Goal: Task Accomplishment & Management: Use online tool/utility

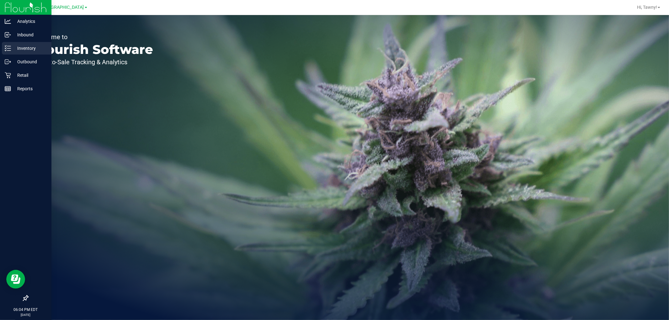
click at [11, 49] on p "Inventory" at bounding box center [30, 49] width 38 height 8
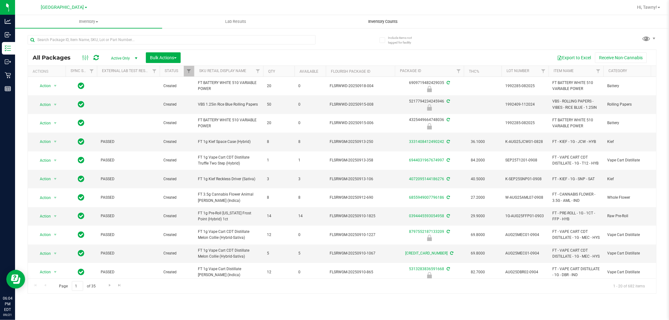
click at [376, 21] on span "Inventory Counts" at bounding box center [383, 22] width 46 height 6
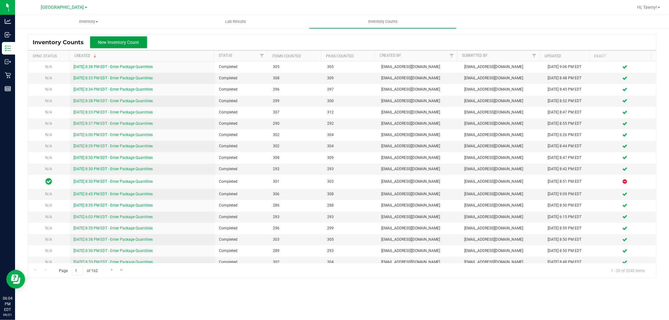
click at [140, 42] on button "New Inventory Count" at bounding box center [118, 42] width 57 height 12
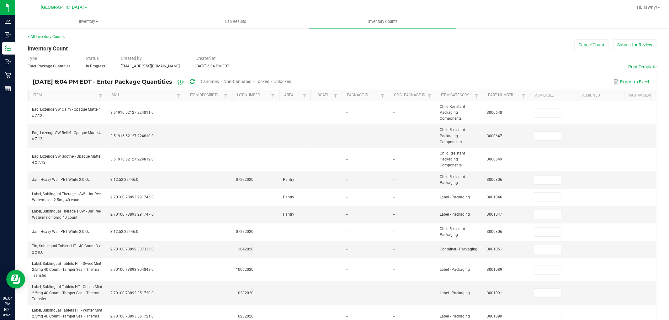
click at [223, 84] on div "Cannabis" at bounding box center [212, 82] width 23 height 12
click at [219, 81] on span "Cannabis" at bounding box center [210, 81] width 18 height 5
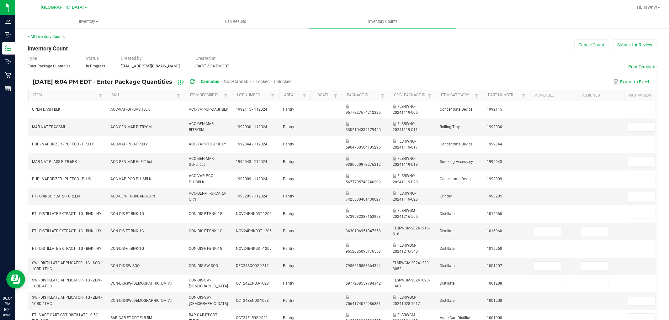
click at [292, 79] on span "Unlocked" at bounding box center [283, 81] width 18 height 5
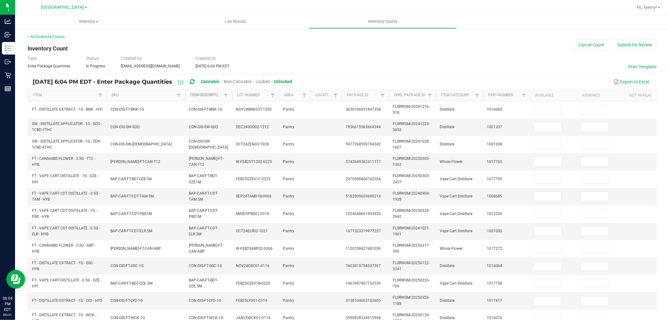
click at [205, 95] on link "Item Description" at bounding box center [206, 95] width 32 height 5
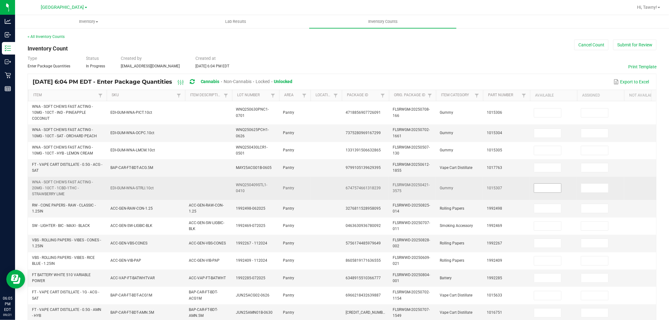
click at [541, 187] on input at bounding box center [547, 188] width 27 height 9
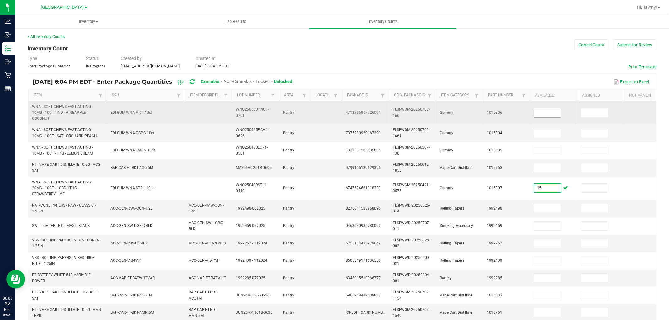
type input "15"
click at [545, 112] on input at bounding box center [547, 112] width 27 height 9
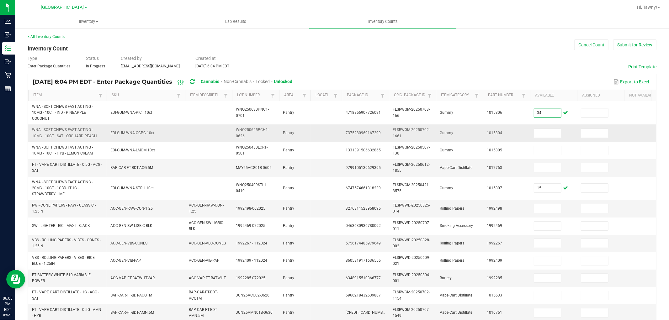
type input "34"
click at [548, 127] on td at bounding box center [553, 132] width 47 height 17
click at [548, 129] on input at bounding box center [547, 133] width 27 height 9
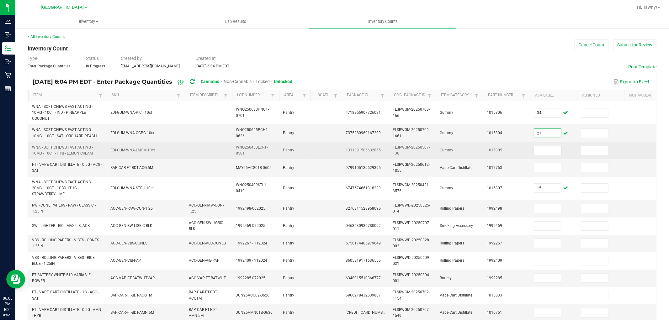
type input "21"
click at [552, 150] on input at bounding box center [547, 150] width 27 height 9
type input "4"
type input "8"
type input "14"
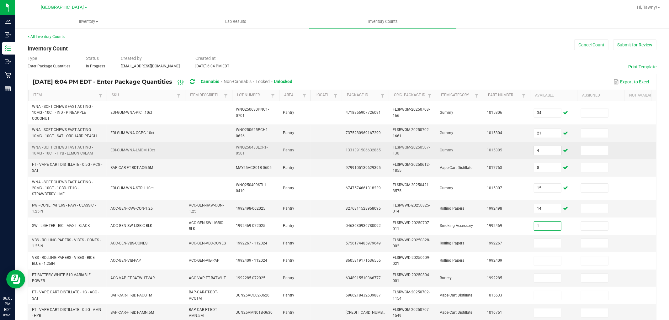
type input "1"
type input "3"
type input "19"
type input "16"
type input "9"
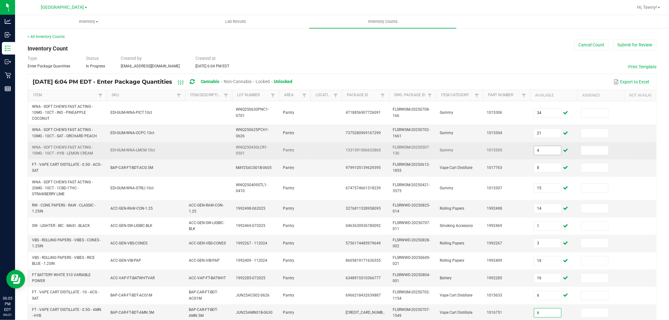
type input "6"
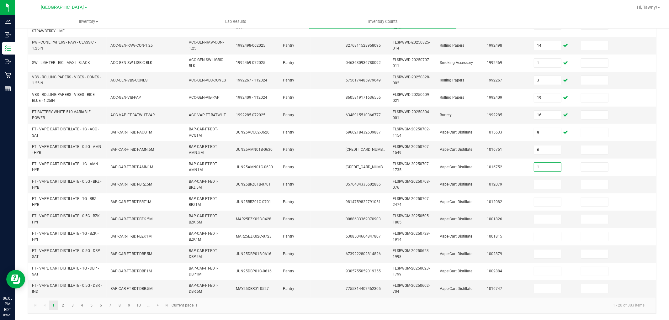
type input "1"
type input "5"
type input "6"
type input "9"
type input "7"
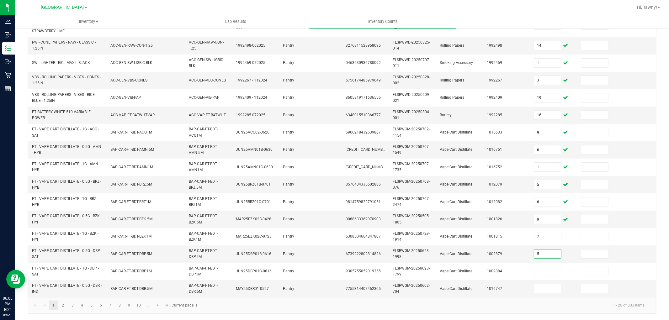
type input "5"
type input "7"
type input "9"
type input "8"
click at [62, 310] on link "2" at bounding box center [62, 305] width 9 height 9
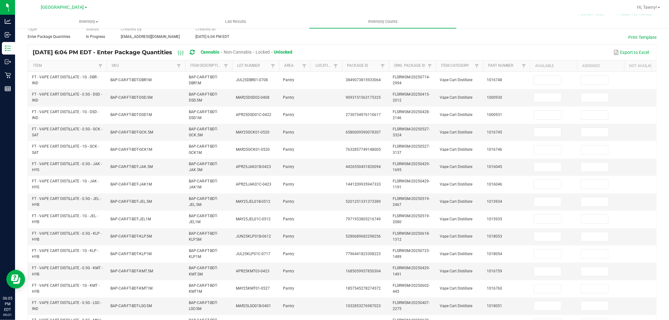
scroll to position [17, 0]
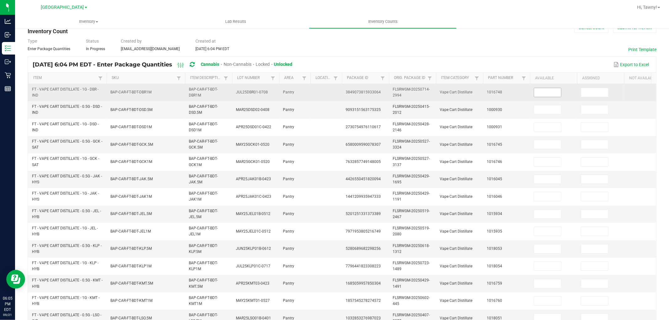
click at [546, 93] on input at bounding box center [547, 92] width 27 height 9
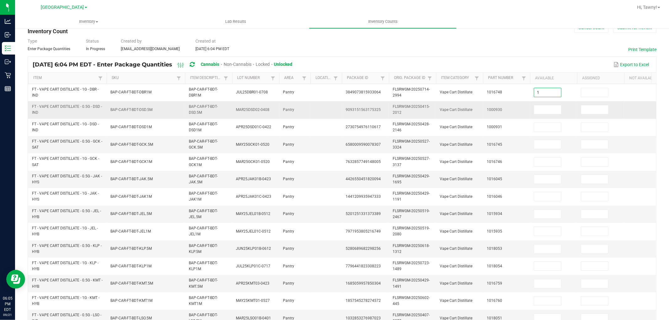
type input "1"
type input "12"
type input "4"
type input "9"
type input "1"
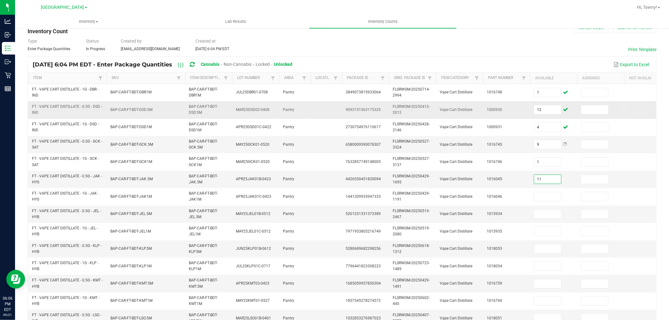
type input "11"
type input "4"
type input "2"
type input "11"
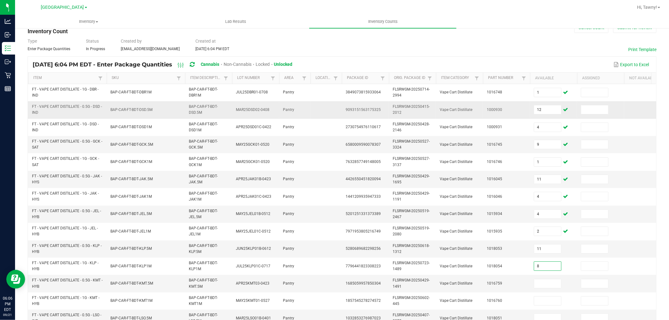
type input "8"
type input "5"
type input "9"
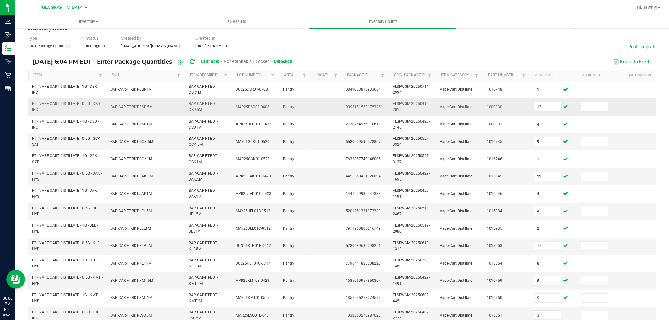
type input "3"
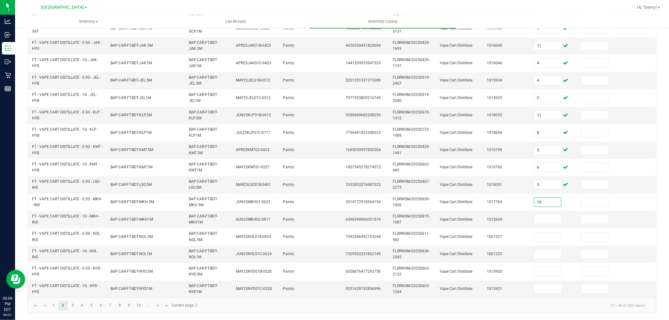
type input "10"
type input "8"
type input "12"
type input "3"
type input "1"
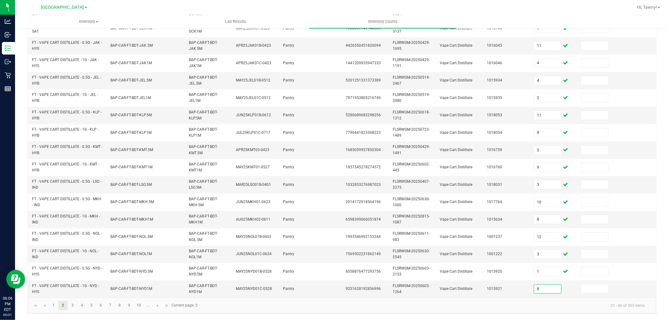
type input "8"
click at [76, 306] on link "3" at bounding box center [72, 305] width 9 height 9
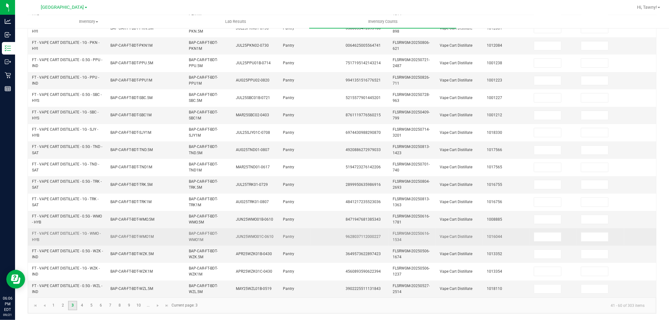
scroll to position [17, 0]
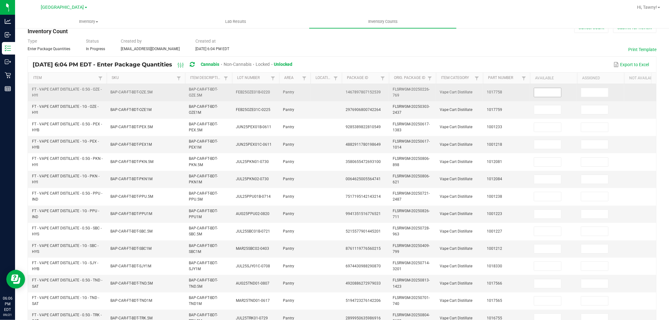
click at [551, 93] on input at bounding box center [547, 92] width 27 height 9
type input "1"
type input "7"
type input "5"
type input "11"
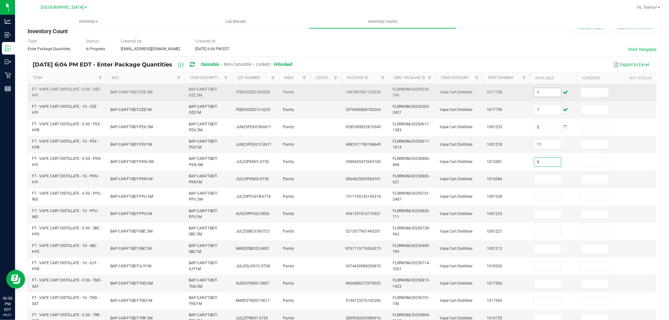
type input "9"
type input "11"
type input "7"
type input "10"
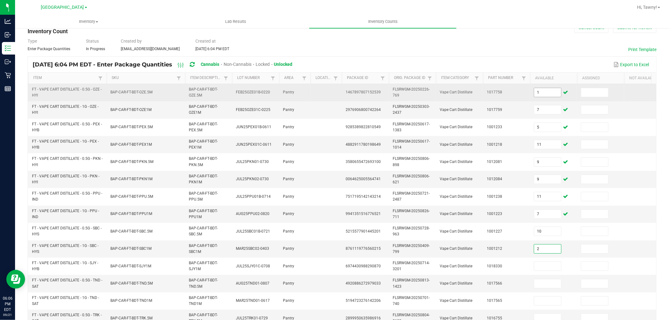
type input "2"
type input "1"
type input "11"
type input "3"
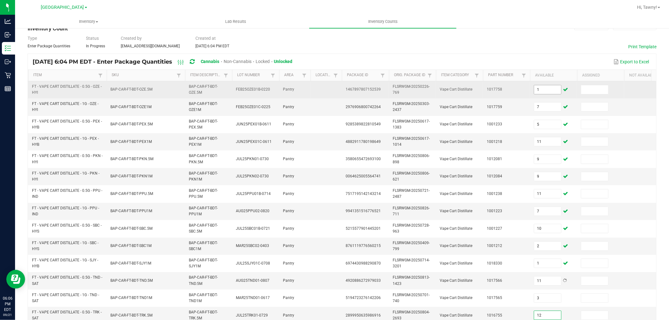
type input "12"
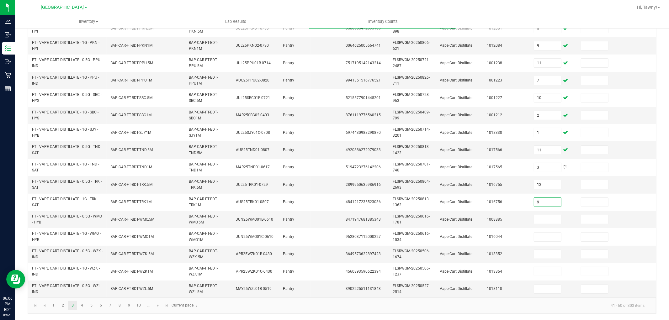
type input "9"
type input "12"
type input "8"
type input "9"
type input "3"
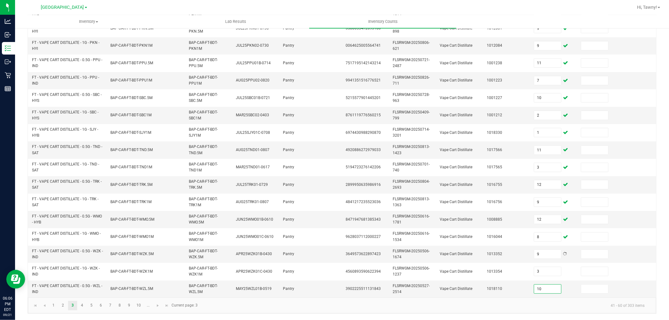
type input "10"
click at [82, 307] on link "4" at bounding box center [81, 305] width 9 height 9
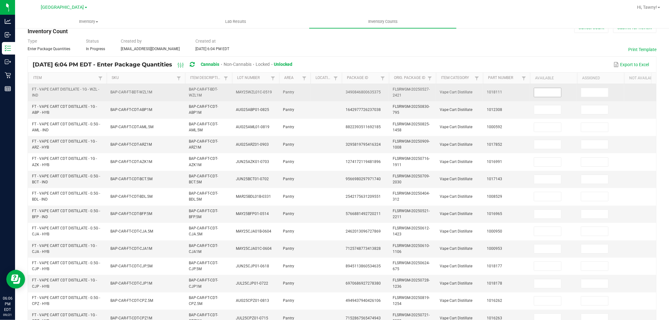
click at [540, 89] on input at bounding box center [547, 92] width 27 height 9
type input "2"
type input "3"
type input "12"
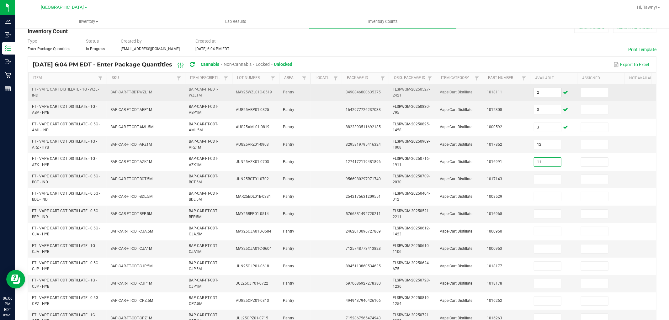
type input "11"
type input "6"
type input "1"
type input "3"
type input "6"
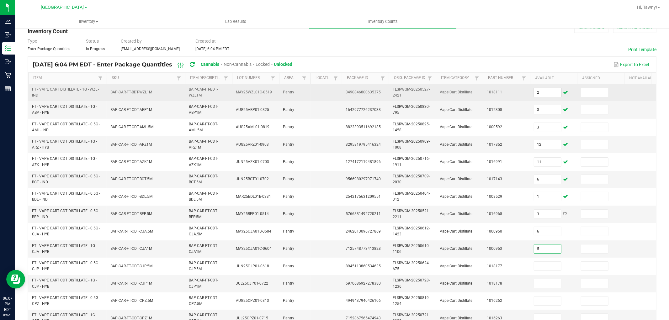
type input "5"
type input "8"
type input "2"
type input "1"
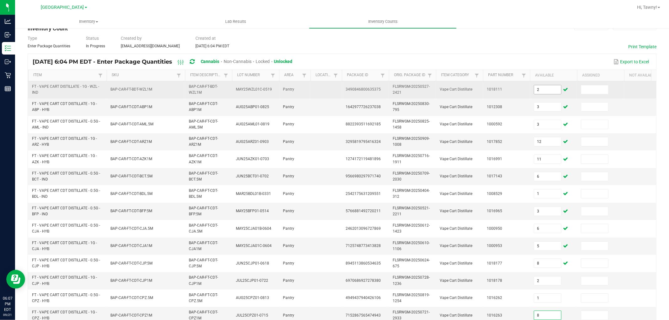
type input "8"
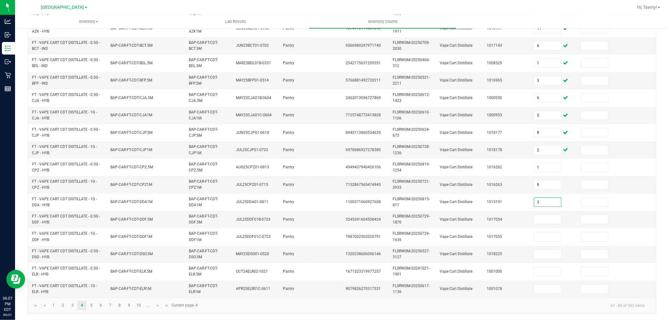
type input "3"
type input "10"
type input "4"
type input "6"
type input "3"
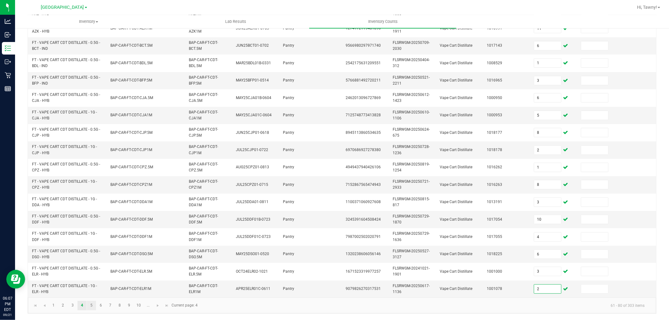
type input "2"
click at [93, 303] on link "5" at bounding box center [91, 305] width 9 height 9
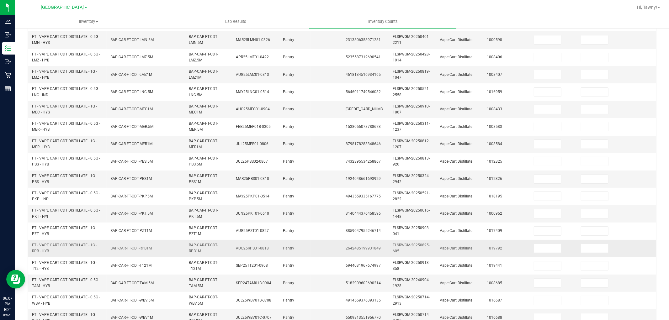
scroll to position [17, 0]
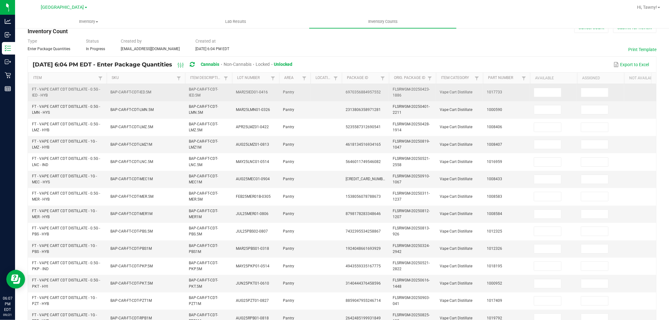
click at [533, 90] on td at bounding box center [553, 92] width 47 height 17
click at [537, 91] on input at bounding box center [547, 92] width 27 height 9
type input "1"
type input "6"
type input "1"
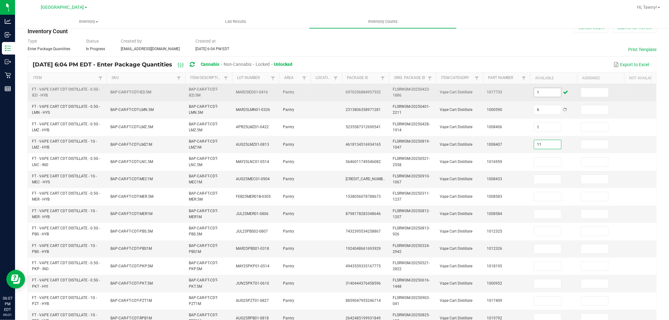
type input "11"
type input "1"
type input "5"
type input "1"
type input "9"
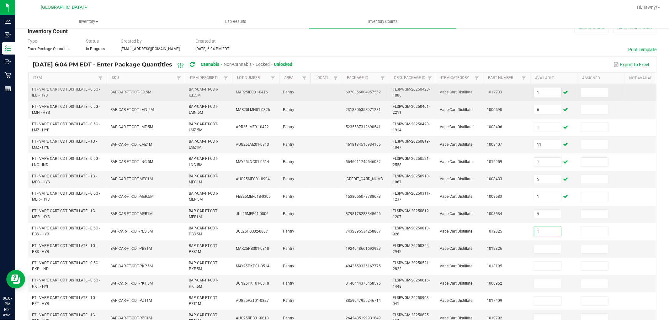
type input "1"
type input "3"
type input "5"
type input "3"
type input "10"
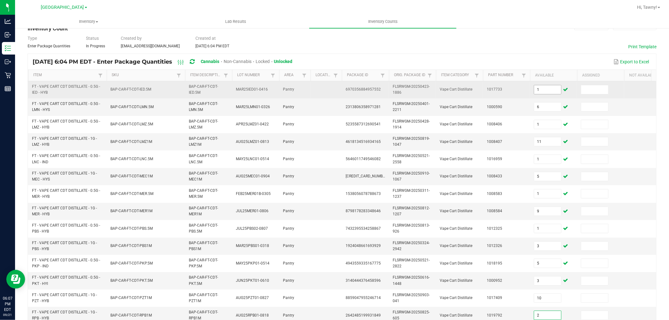
type input "2"
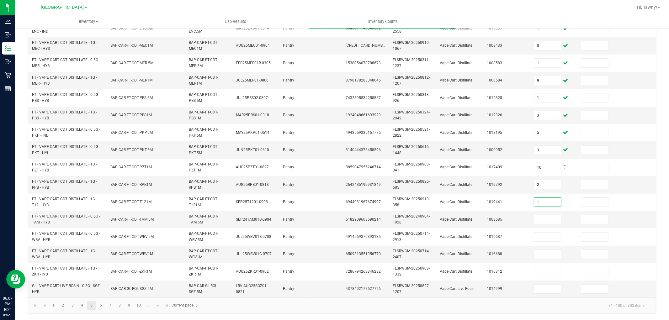
type input "1"
type input "5"
type input "10"
type input "7"
type input "10"
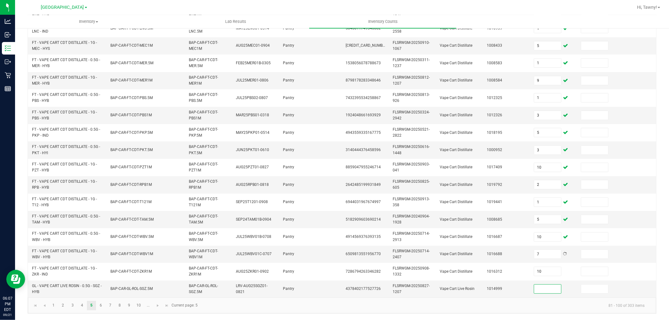
type input "5"
type input "4"
click at [102, 306] on link "6" at bounding box center [100, 305] width 9 height 9
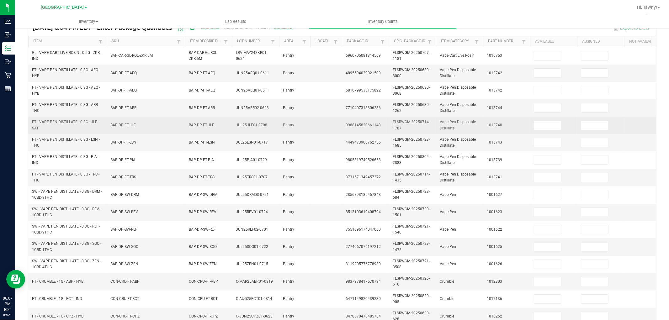
scroll to position [52, 0]
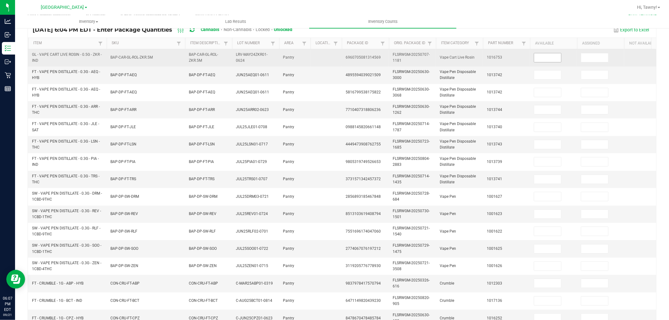
click at [534, 54] on input at bounding box center [547, 57] width 27 height 9
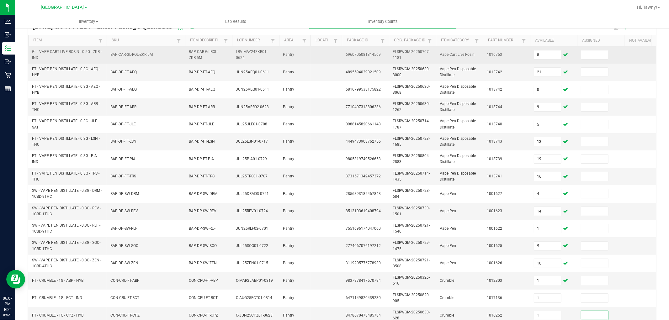
scroll to position [157, 0]
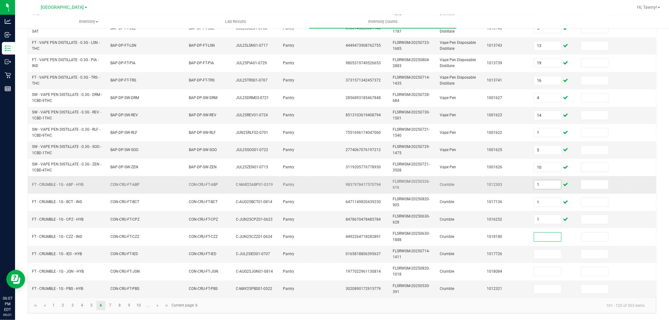
click at [543, 180] on input "1" at bounding box center [547, 184] width 27 height 9
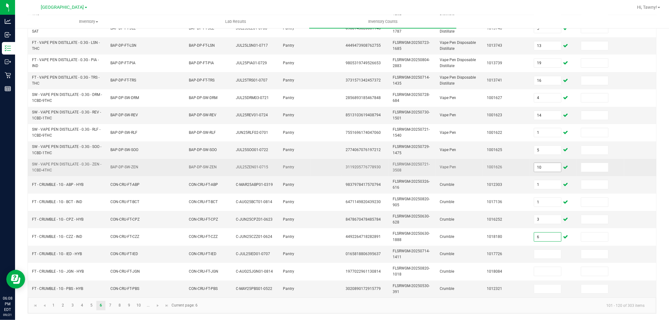
click at [546, 163] on input "10" at bounding box center [547, 167] width 27 height 9
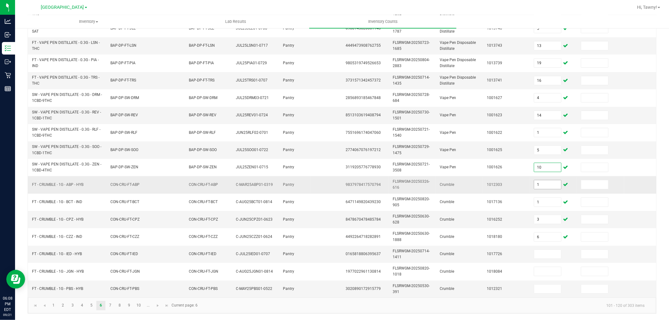
click at [545, 180] on input "1" at bounding box center [547, 184] width 27 height 9
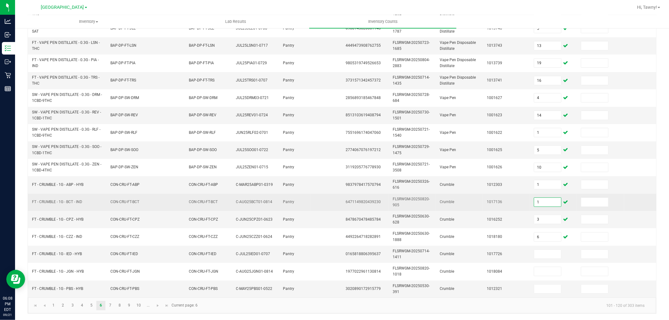
click at [545, 198] on input "1" at bounding box center [547, 202] width 27 height 9
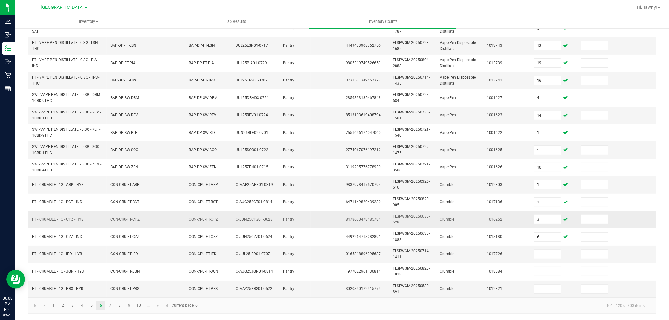
click at [546, 211] on td "3" at bounding box center [553, 219] width 47 height 17
click at [547, 215] on input "3" at bounding box center [547, 219] width 27 height 9
click at [114, 304] on link "7" at bounding box center [110, 305] width 9 height 9
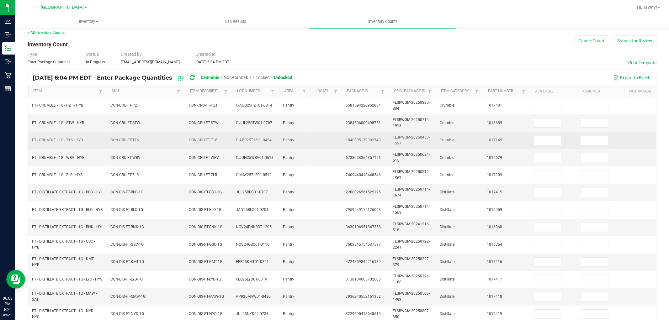
scroll to position [0, 0]
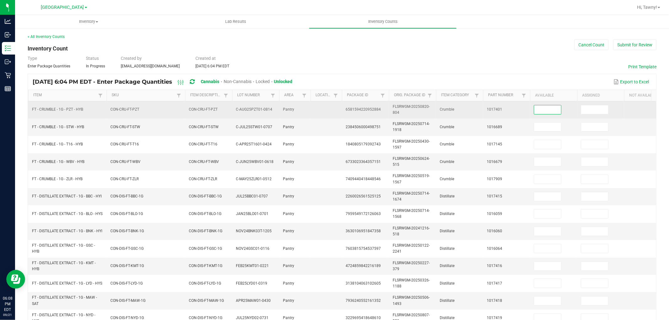
click at [544, 112] on input at bounding box center [547, 109] width 27 height 9
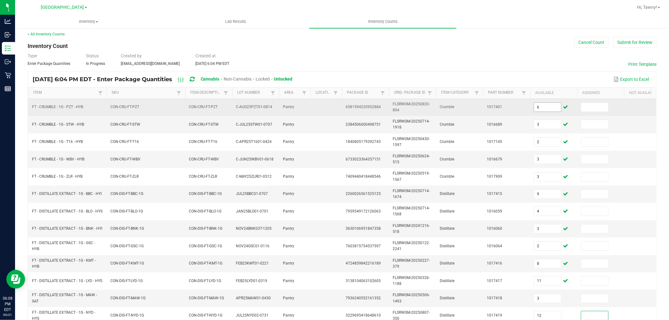
scroll to position [157, 0]
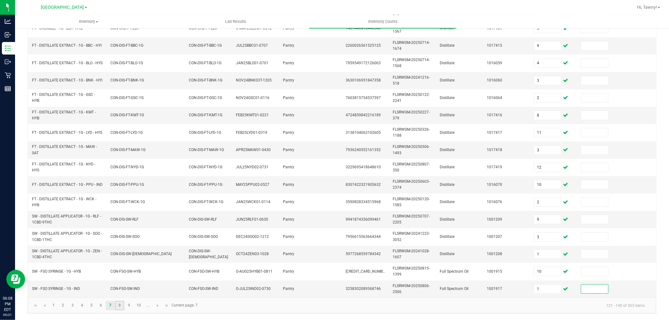
click at [124, 307] on link "8" at bounding box center [119, 305] width 9 height 9
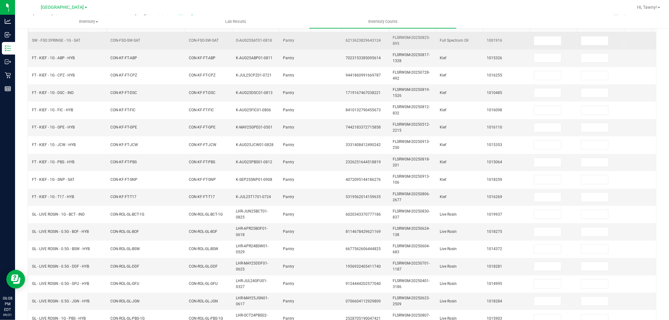
scroll to position [52, 0]
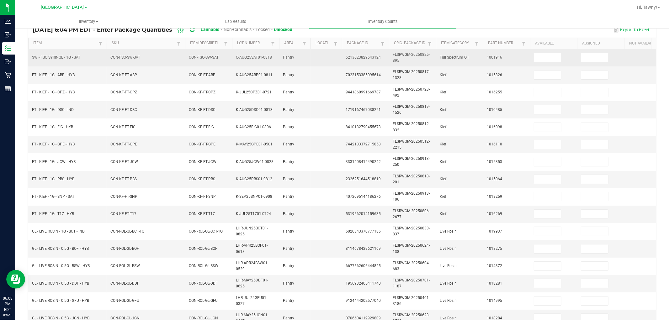
click at [542, 52] on td at bounding box center [553, 57] width 47 height 17
click at [541, 54] on input at bounding box center [547, 57] width 27 height 9
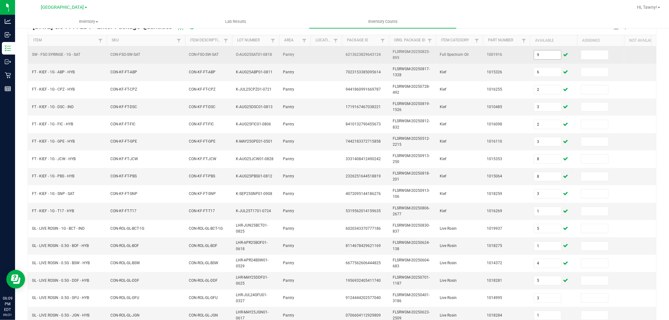
scroll to position [157, 0]
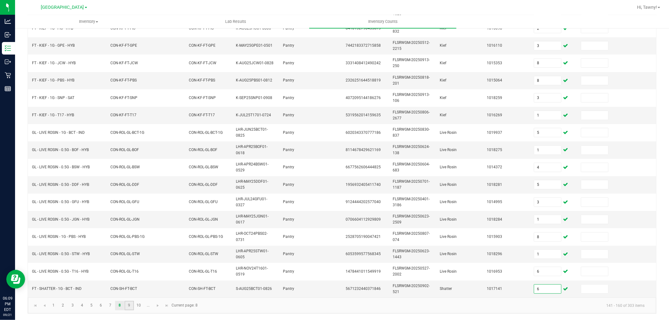
click at [132, 305] on link "9" at bounding box center [128, 305] width 9 height 9
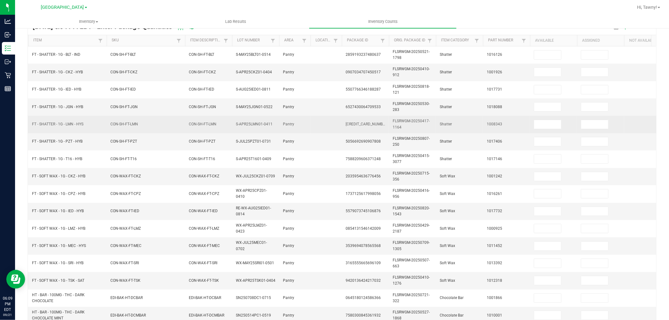
scroll to position [52, 0]
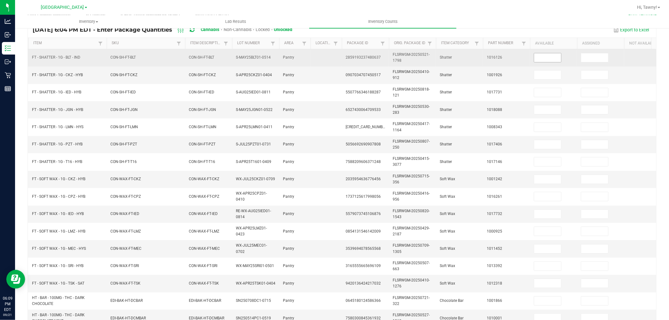
click at [547, 56] on input at bounding box center [547, 57] width 27 height 9
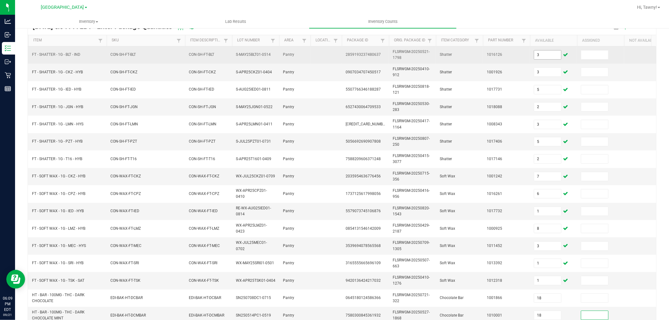
scroll to position [157, 0]
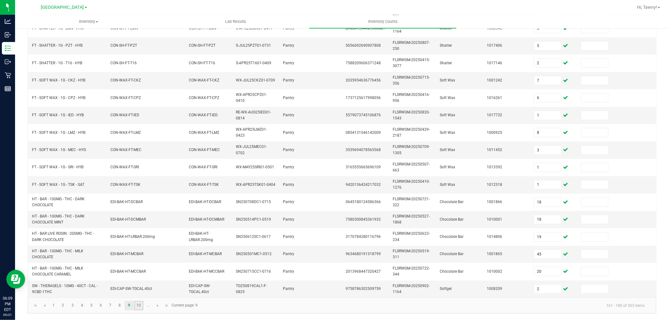
click at [135, 308] on link "10" at bounding box center [138, 305] width 9 height 9
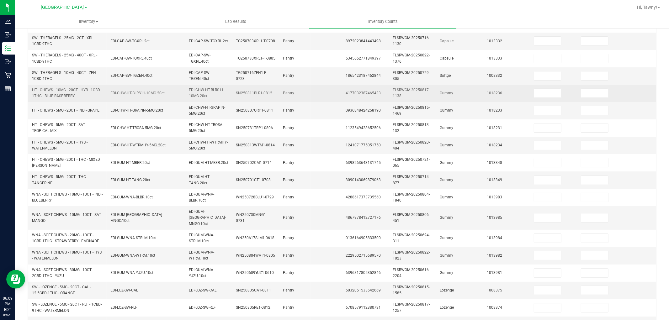
scroll to position [17, 0]
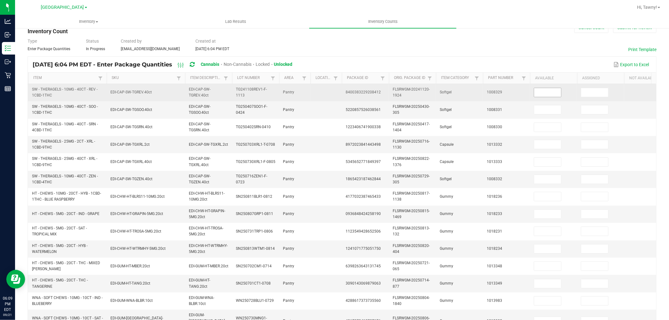
click at [547, 95] on input at bounding box center [547, 92] width 27 height 9
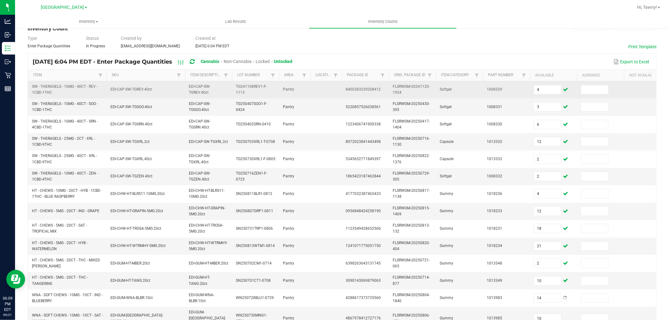
scroll to position [157, 0]
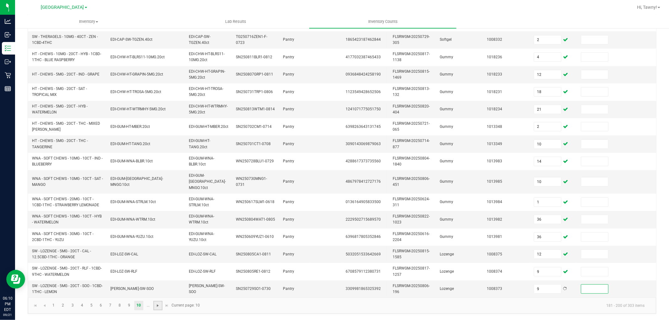
click at [157, 304] on span "Go to the next page" at bounding box center [157, 305] width 5 height 5
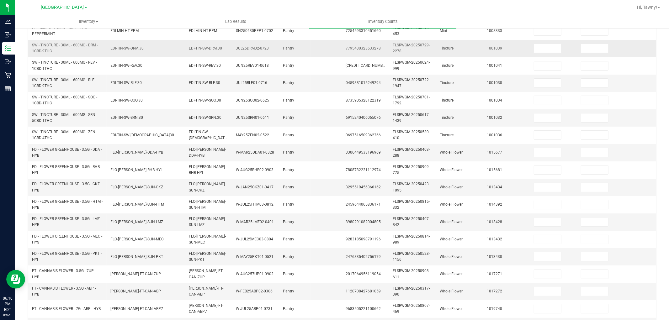
scroll to position [52, 0]
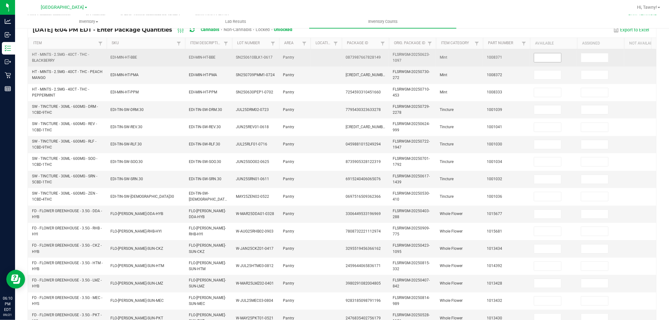
click at [548, 60] on input at bounding box center [547, 57] width 27 height 9
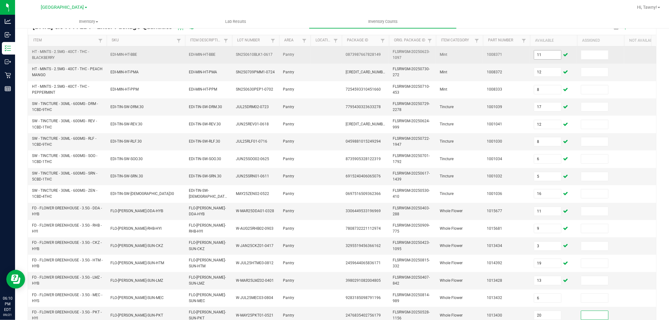
scroll to position [157, 0]
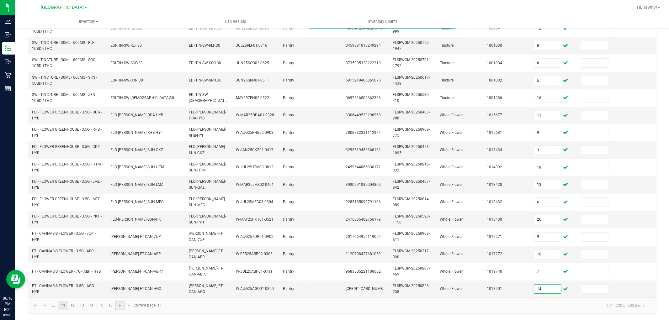
click at [117, 304] on link at bounding box center [119, 305] width 9 height 9
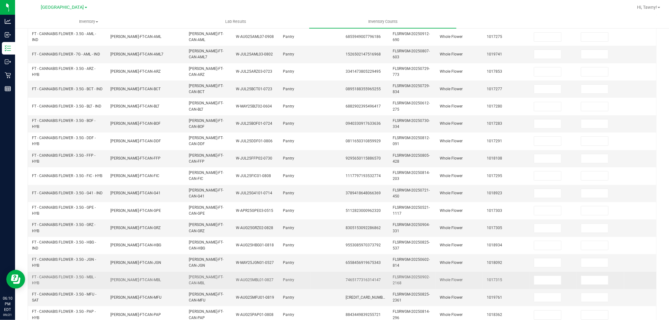
scroll to position [0, 0]
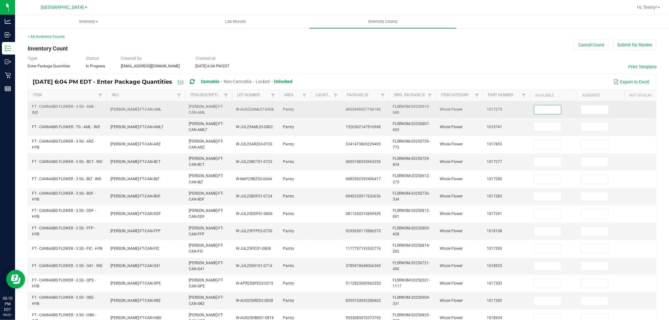
click at [545, 110] on input at bounding box center [547, 109] width 27 height 9
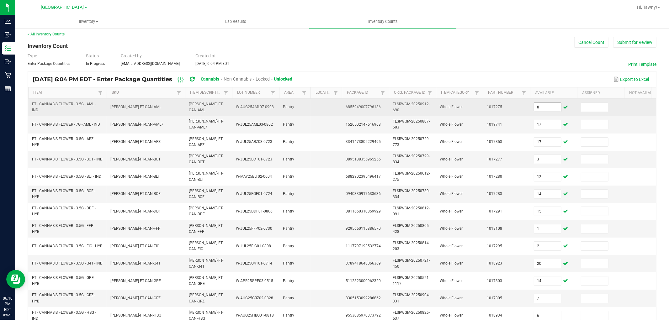
scroll to position [157, 0]
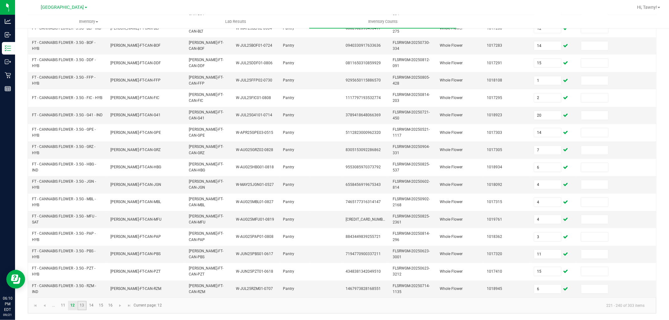
click at [83, 308] on link "13" at bounding box center [81, 305] width 9 height 9
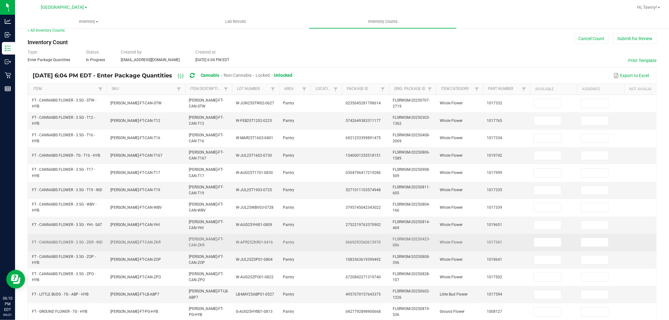
scroll to position [0, 0]
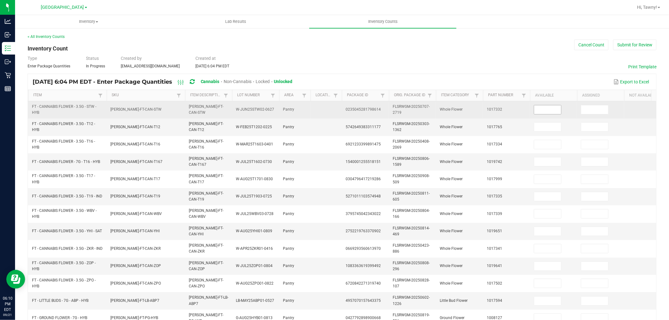
click at [546, 110] on input at bounding box center [547, 109] width 27 height 9
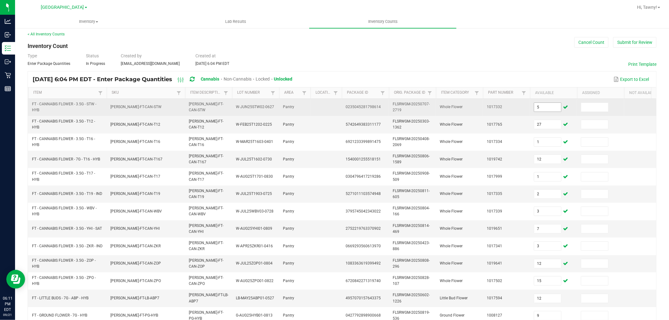
scroll to position [157, 0]
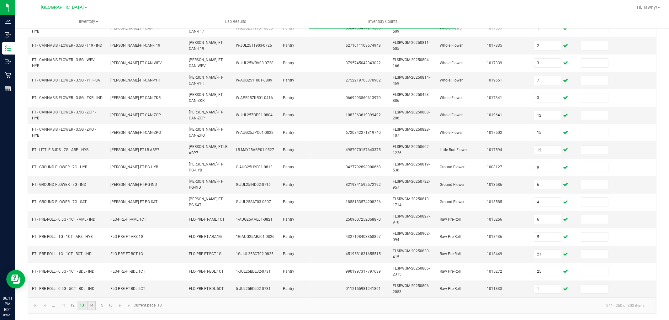
click at [89, 305] on link "14" at bounding box center [91, 305] width 9 height 9
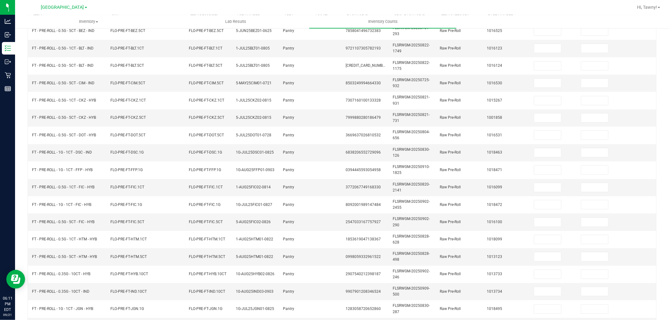
scroll to position [0, 0]
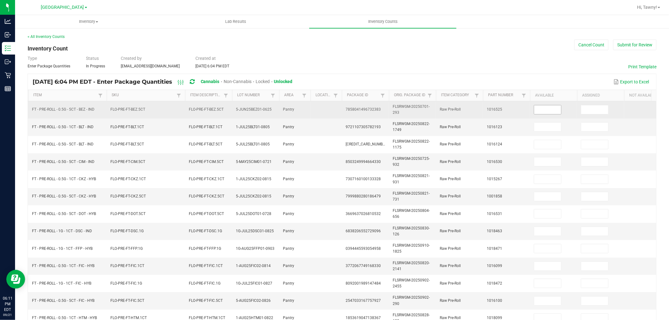
click at [543, 112] on input at bounding box center [547, 109] width 27 height 9
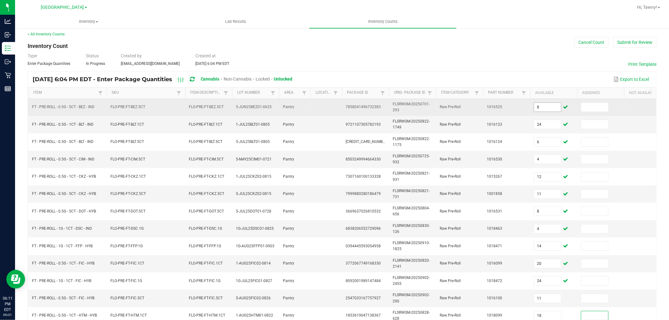
scroll to position [157, 0]
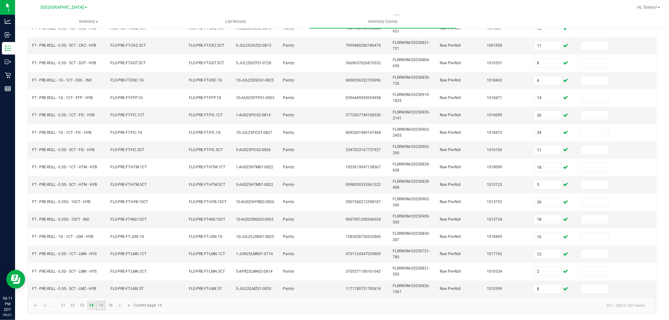
click at [99, 302] on link "15" at bounding box center [100, 305] width 9 height 9
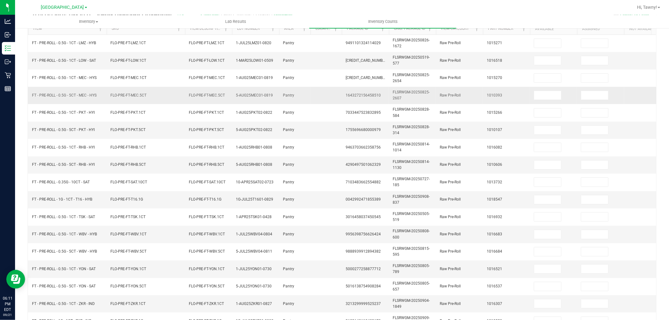
scroll to position [17, 0]
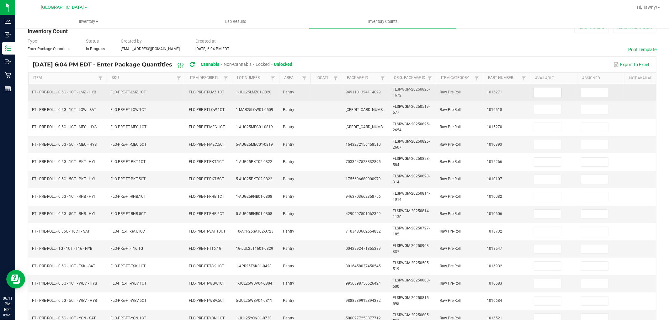
click at [546, 95] on input at bounding box center [547, 92] width 27 height 9
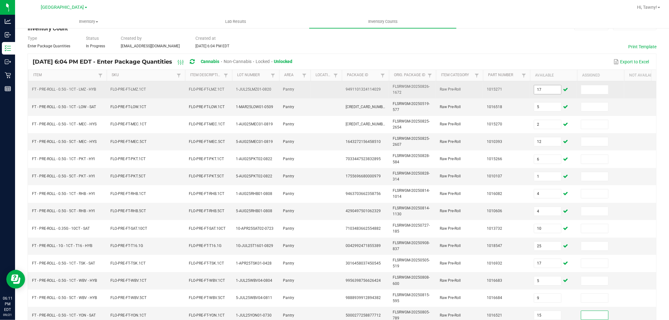
scroll to position [157, 0]
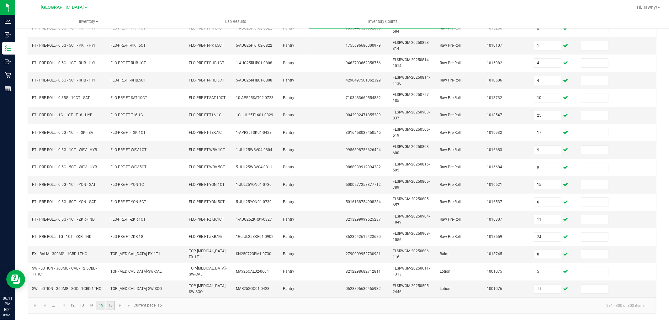
click at [111, 306] on link "16" at bounding box center [110, 305] width 9 height 9
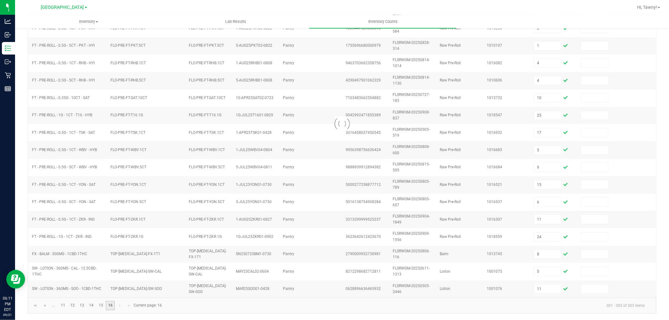
scroll to position [0, 0]
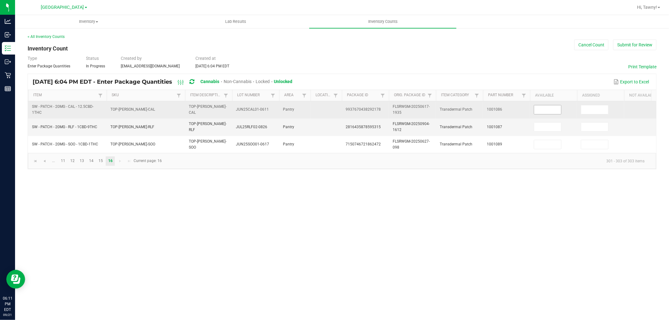
click at [542, 111] on input at bounding box center [547, 109] width 27 height 9
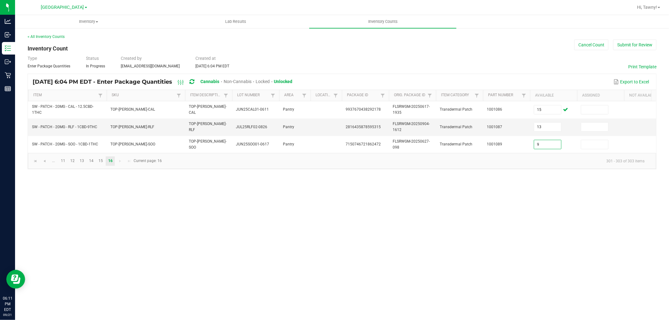
click at [496, 223] on div "Inventory All packages All inventory Waste log Create inventory Lab Results Inv…" at bounding box center [342, 167] width 654 height 305
click at [640, 43] on button "Submit for Review" at bounding box center [634, 44] width 43 height 11
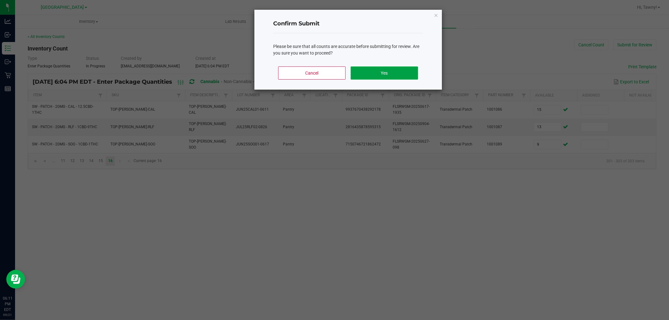
click at [411, 71] on button "Yes" at bounding box center [383, 72] width 67 height 13
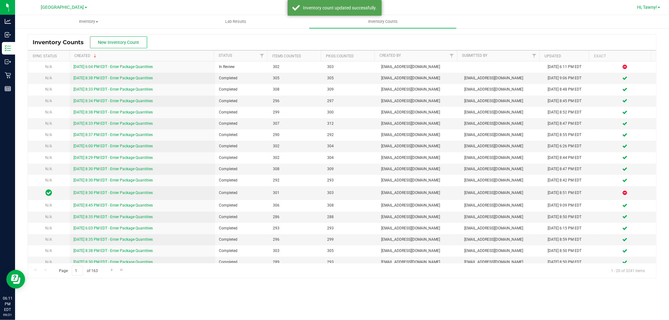
click at [642, 8] on span "Hi, Tawny!" at bounding box center [647, 7] width 20 height 5
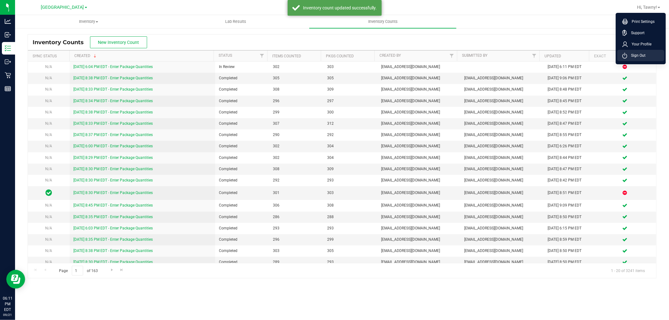
click at [632, 55] on span "Sign Out" at bounding box center [636, 55] width 18 height 6
